Goal: Browse casually

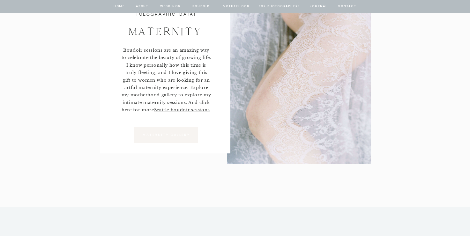
scroll to position [2826, 0]
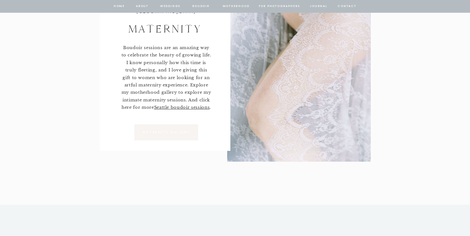
click at [173, 131] on p "Maternity gallery" at bounding box center [166, 133] width 58 height 6
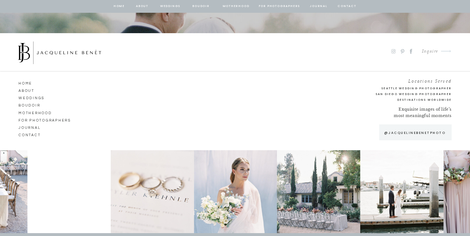
scroll to position [1934, 0]
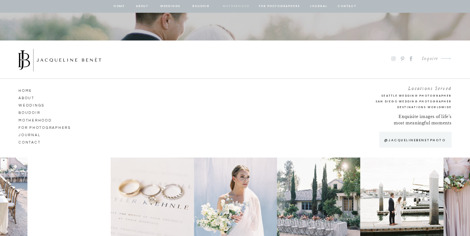
click at [240, 6] on nav "Motherhood" at bounding box center [236, 7] width 26 height 6
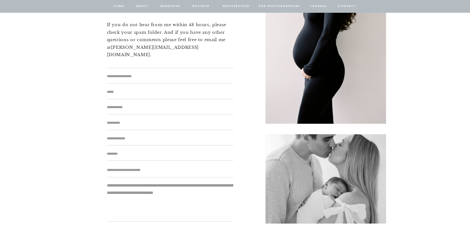
scroll to position [4012, 0]
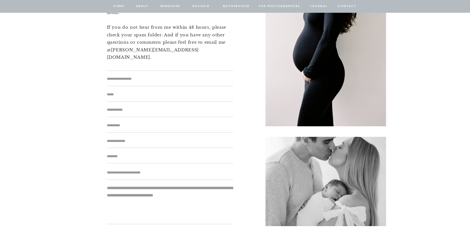
click at [154, 78] on textarea at bounding box center [170, 79] width 126 height 7
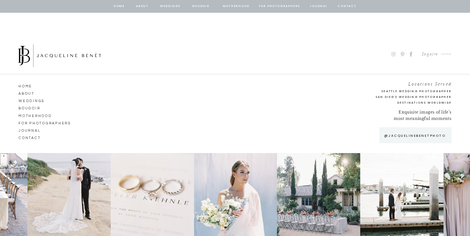
scroll to position [4264, 0]
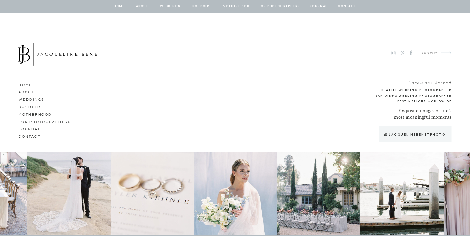
click at [412, 136] on p "@jacquelinebenetphoto" at bounding box center [415, 134] width 68 height 5
